Goal: Book appointment/travel/reservation

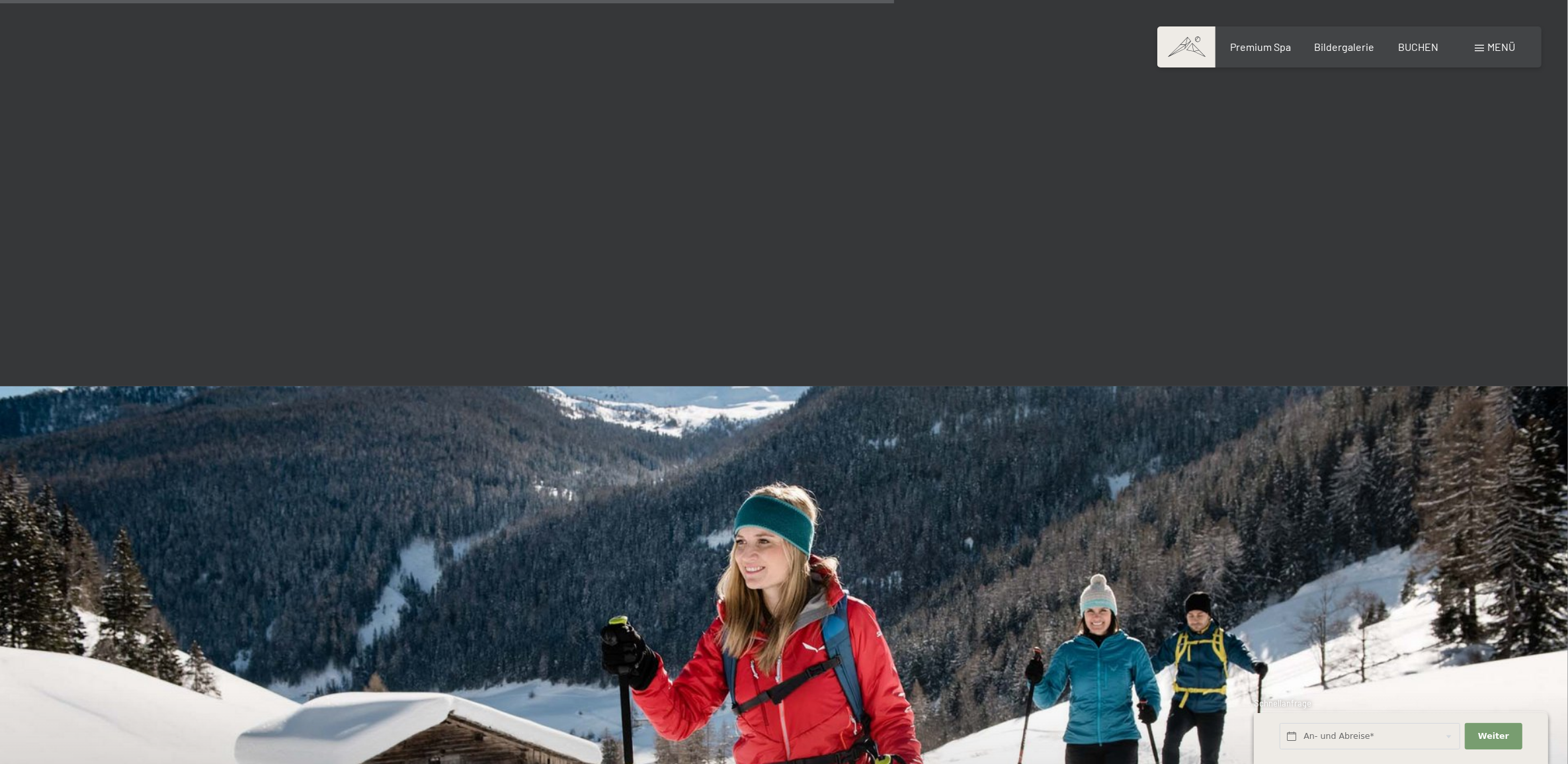
scroll to position [2647, 0]
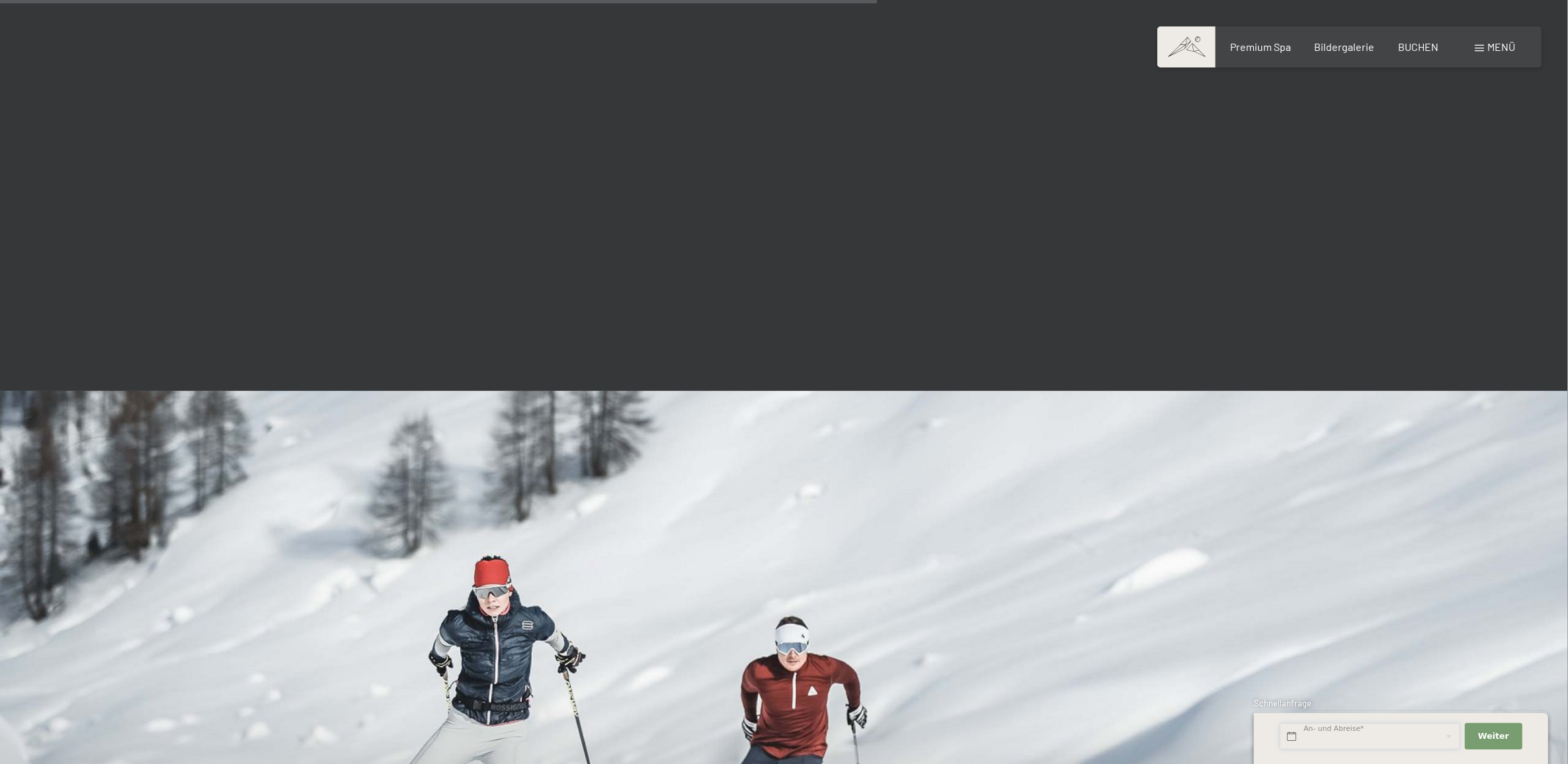
click at [1335, 736] on input "text" at bounding box center [1370, 736] width 180 height 27
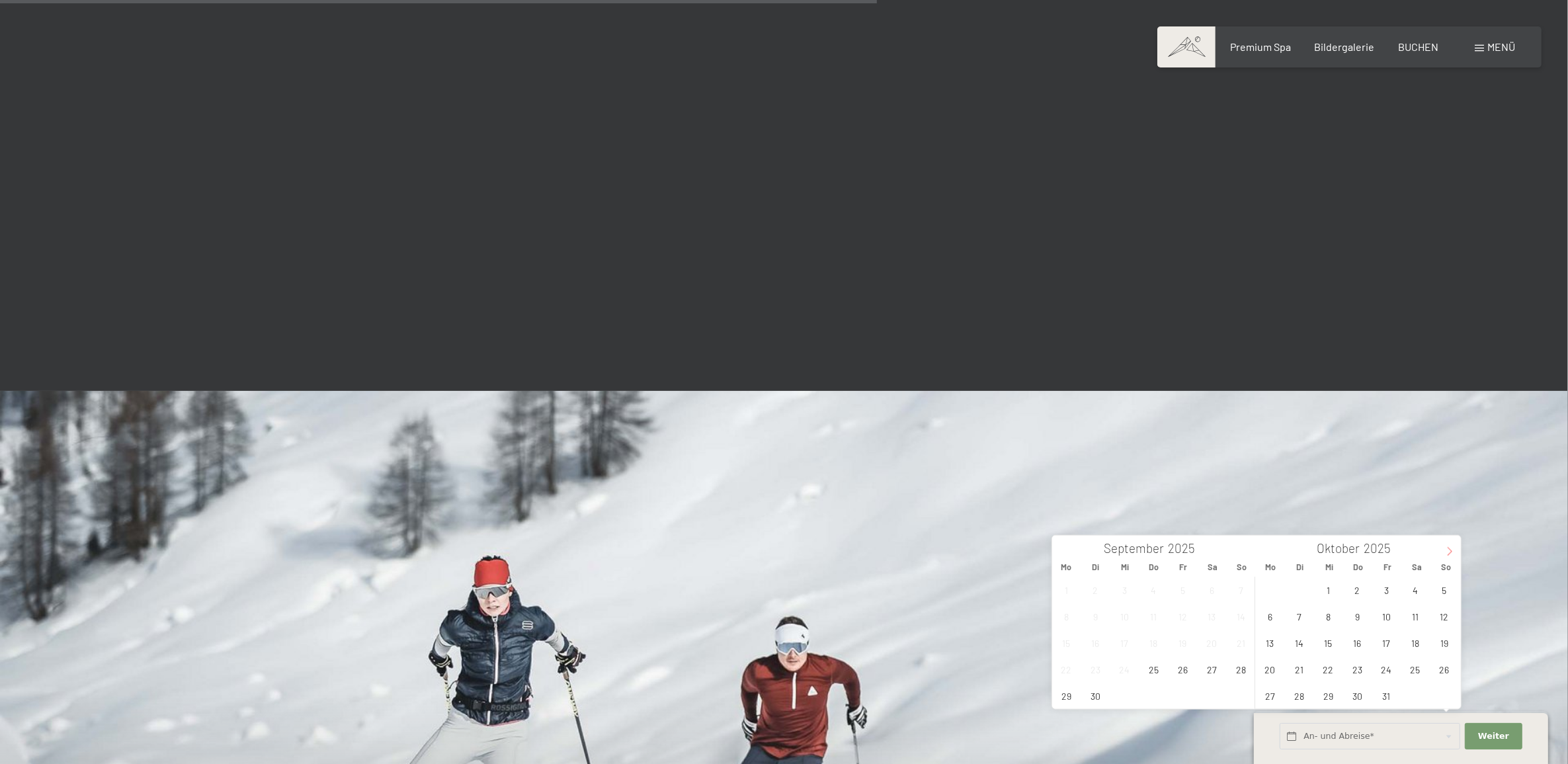
click at [1451, 554] on icon at bounding box center [1450, 552] width 9 height 9
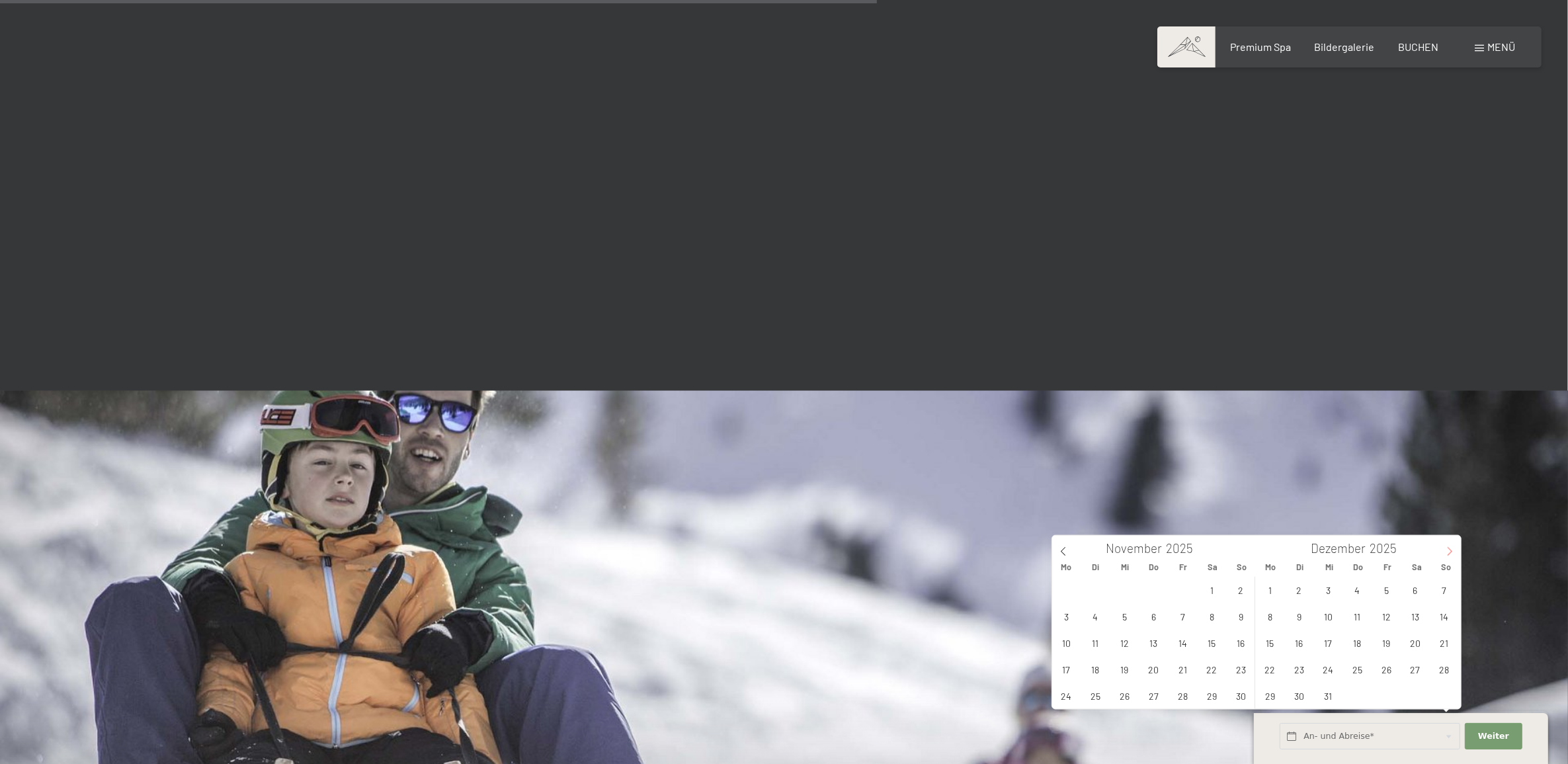
click at [1451, 554] on icon at bounding box center [1450, 552] width 9 height 9
type input "2026"
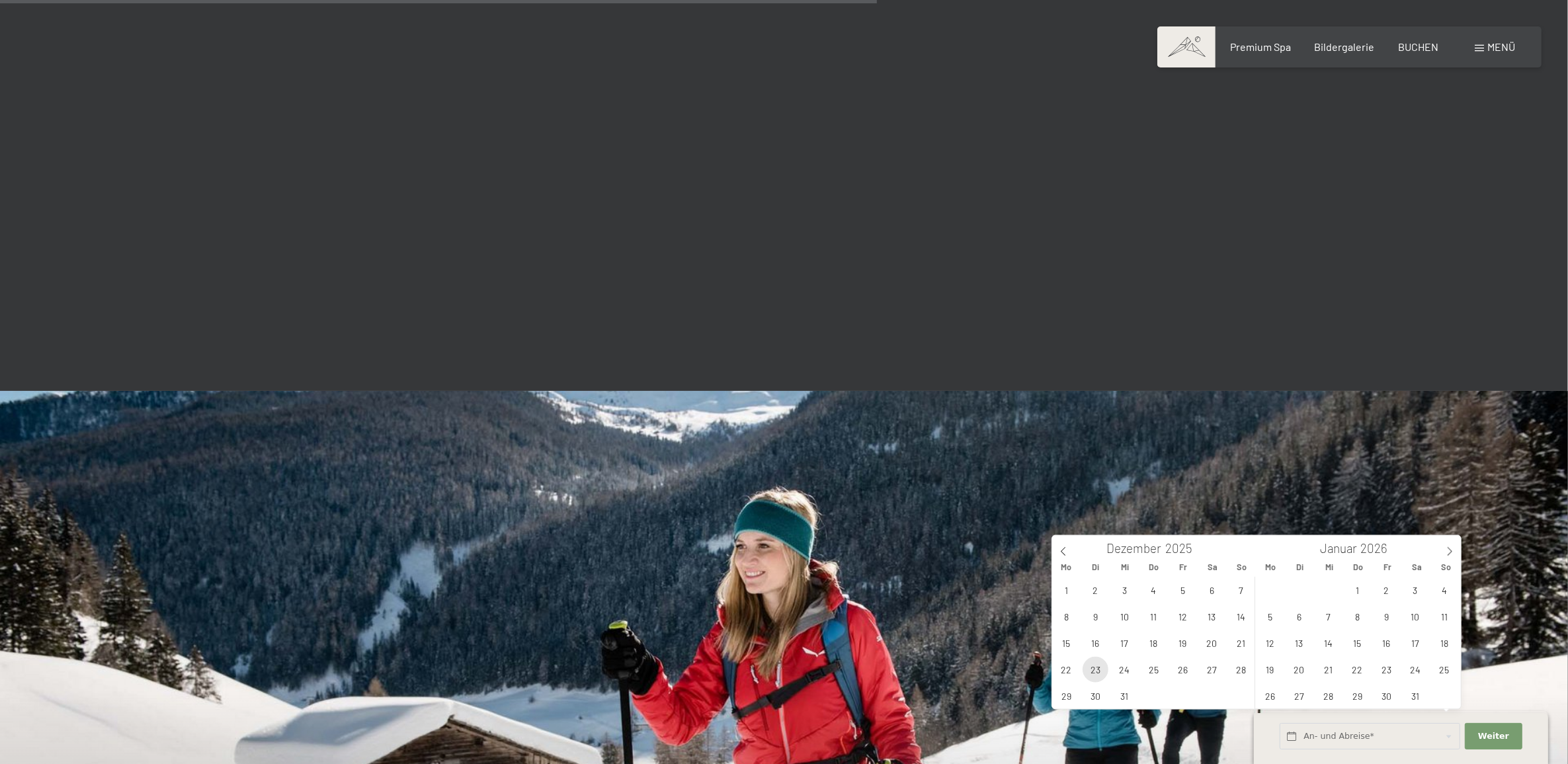
click at [1096, 674] on span "23" at bounding box center [1096, 670] width 26 height 26
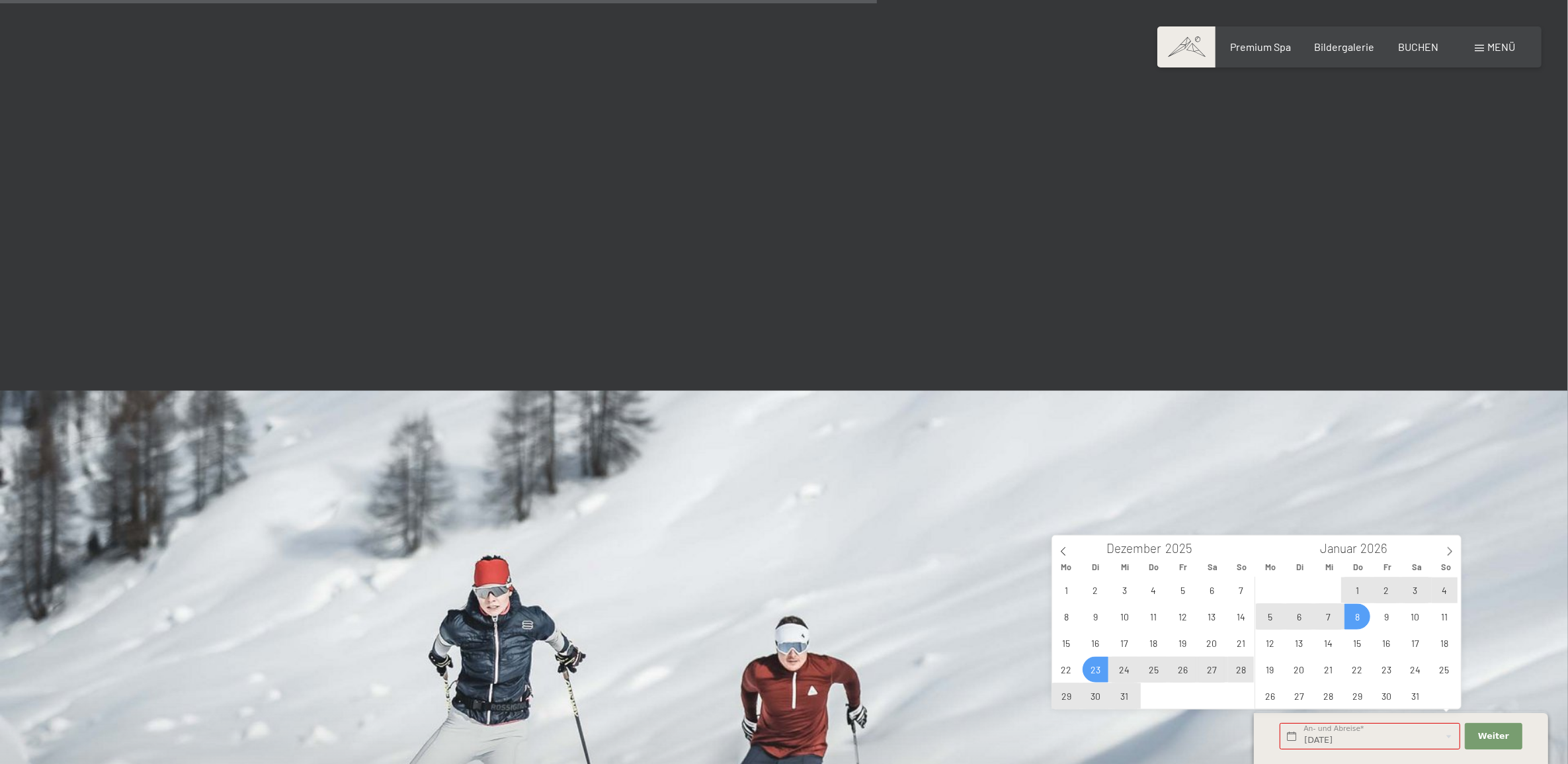
click at [1354, 617] on span "8" at bounding box center [1358, 617] width 26 height 26
type input "[DATE] - [DATE]"
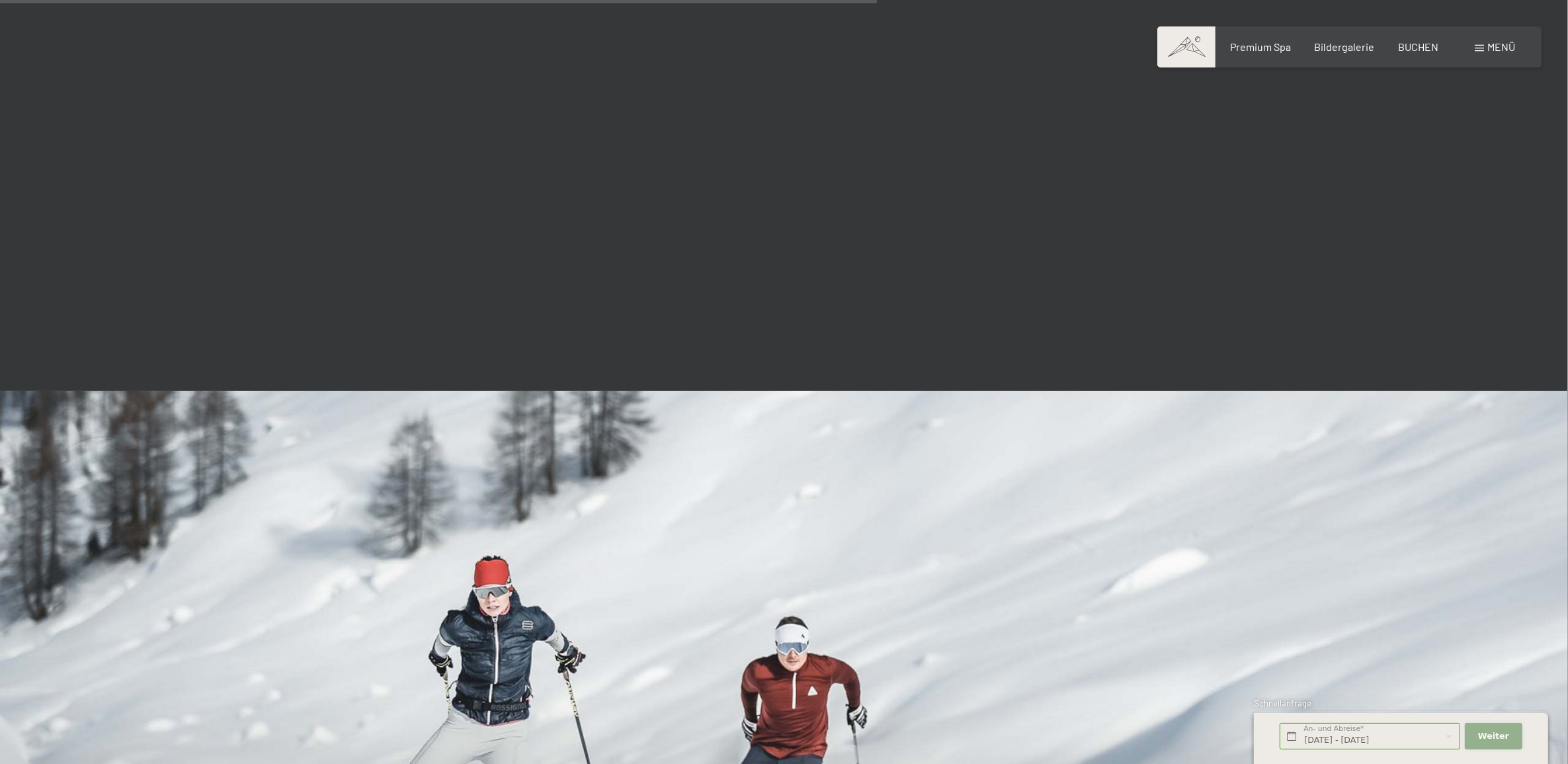
click at [1490, 737] on span "Weiter" at bounding box center [1494, 736] width 31 height 12
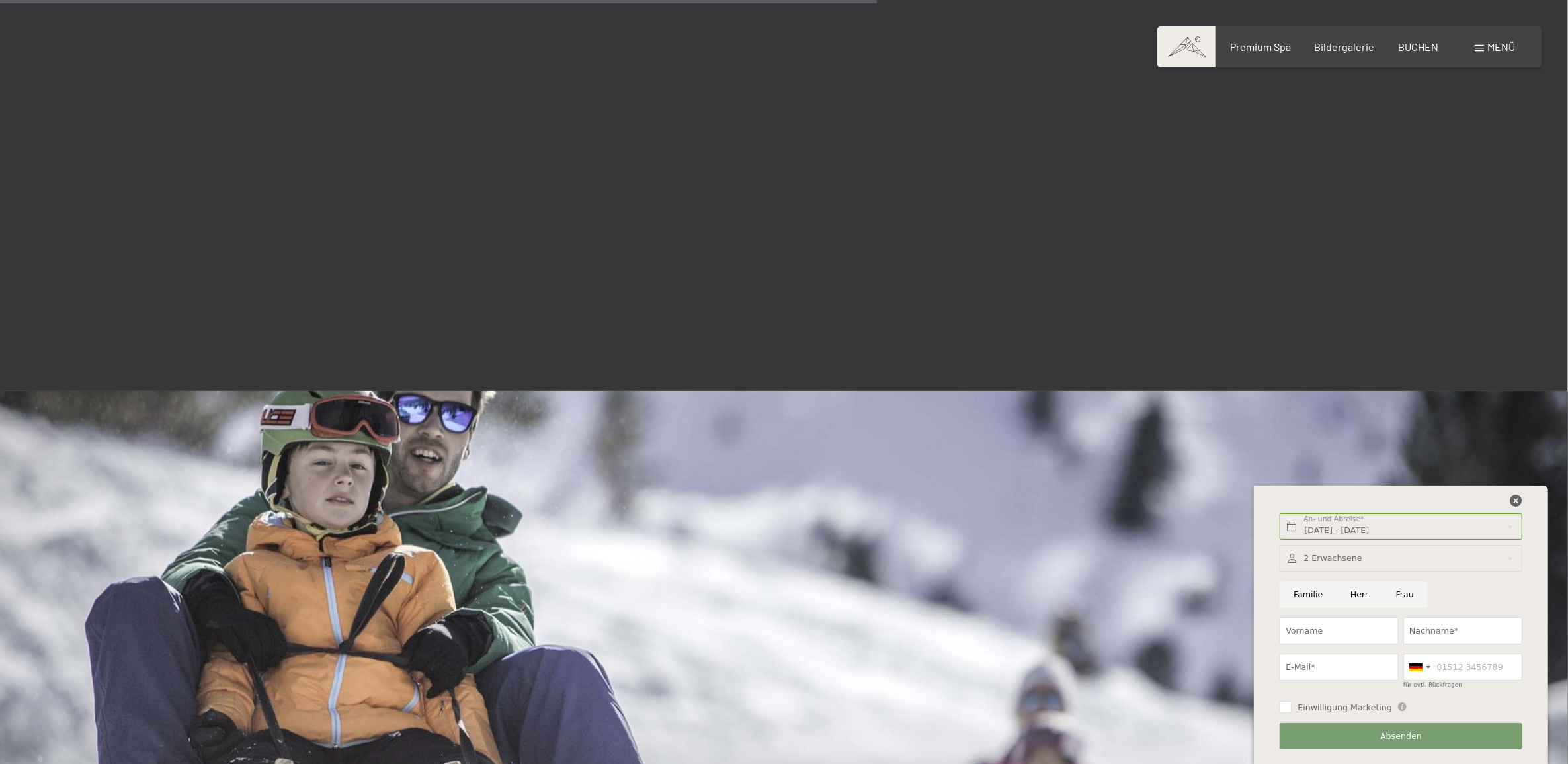
click at [1517, 498] on icon at bounding box center [1517, 501] width 12 height 12
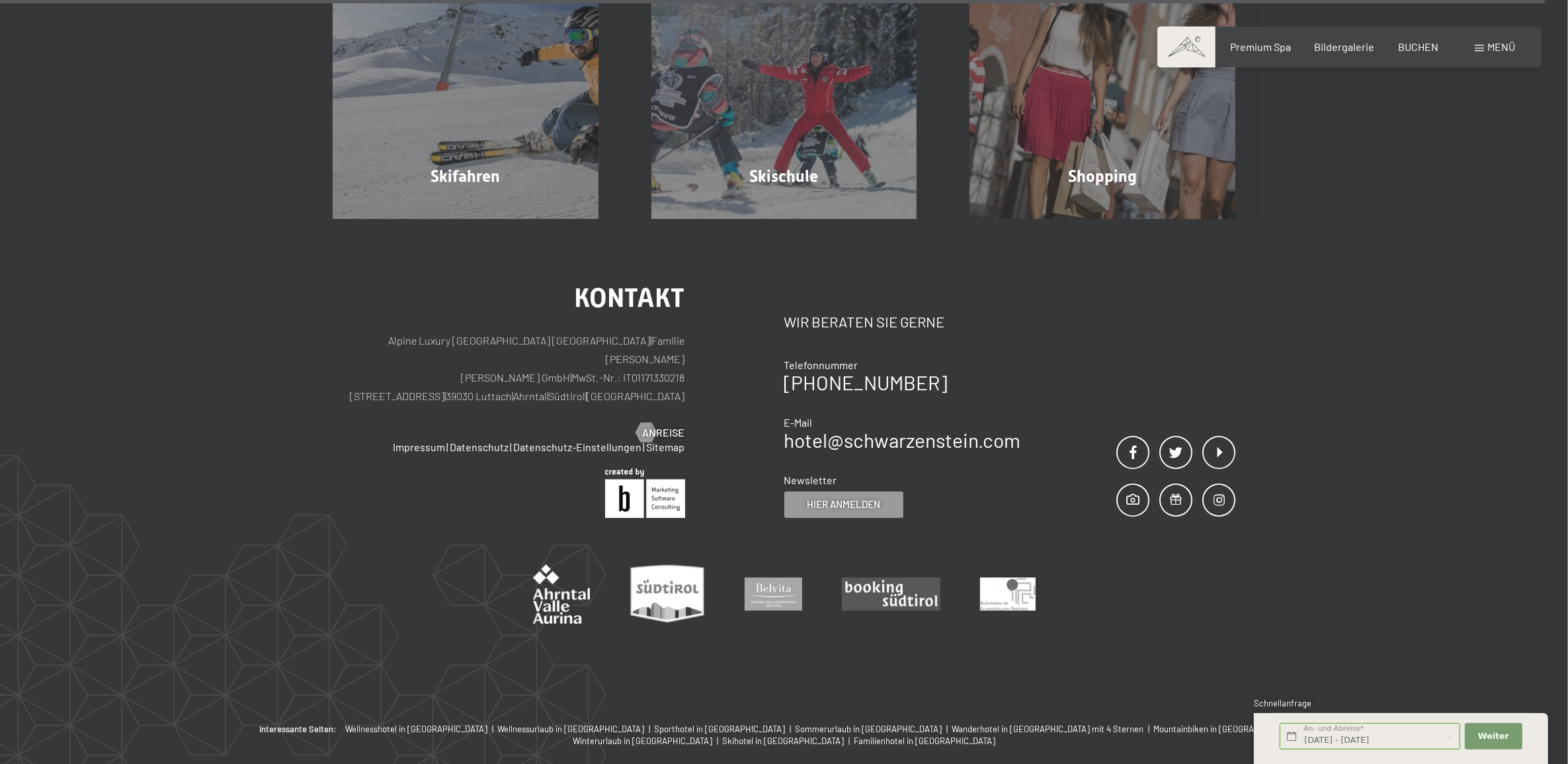
scroll to position [5216, 0]
